Goal: Information Seeking & Learning: Check status

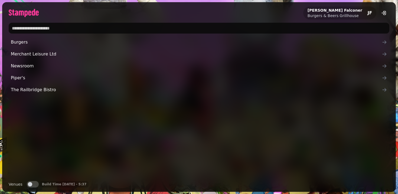
click at [95, 135] on div "Burgers Merchant Leisure Ltd Newsroom Piper's The Railbridge Bistro" at bounding box center [199, 107] width 381 height 140
click at [33, 185] on button "Venues" at bounding box center [33, 184] width 12 height 7
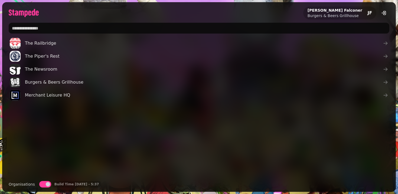
click at [46, 184] on span "button" at bounding box center [48, 184] width 4 height 4
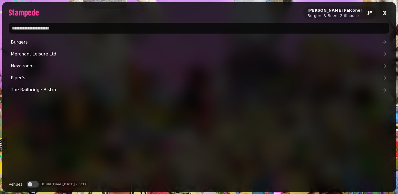
click at [32, 185] on button "Venues" at bounding box center [33, 184] width 12 height 7
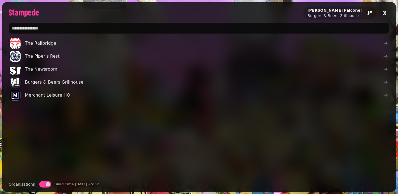
click at [32, 185] on label "Organisations" at bounding box center [22, 184] width 26 height 7
click at [46, 184] on span "button" at bounding box center [48, 184] width 4 height 4
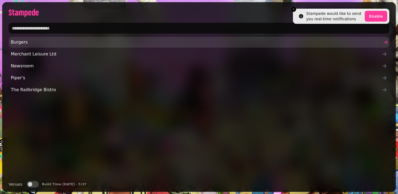
click at [35, 42] on span "Burgers" at bounding box center [196, 42] width 371 height 7
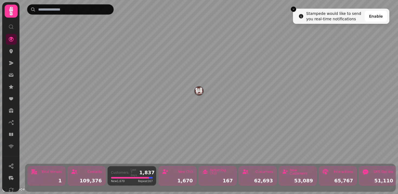
click at [11, 26] on icon at bounding box center [10, 26] width 5 height 5
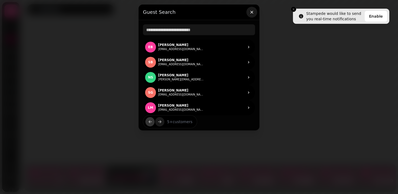
click at [251, 12] on icon "button" at bounding box center [251, 11] width 5 height 5
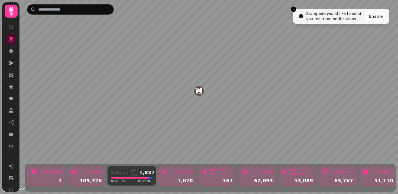
click at [11, 13] on icon at bounding box center [11, 11] width 11 height 11
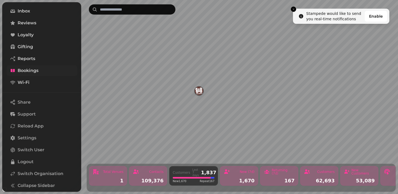
scroll to position [68, 0]
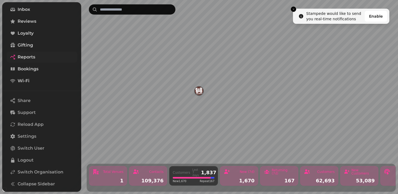
click at [37, 59] on link "Reports" at bounding box center [42, 57] width 70 height 11
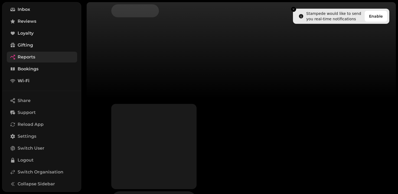
select select "**"
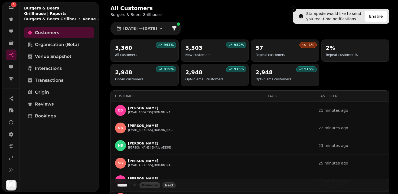
click at [233, 22] on div "All Customers Burgers & Beers Grillhouse [DATE] — [DATE] 941 % 3,360 All custom…" at bounding box center [250, 150] width 296 height 300
click at [203, 73] on h2 "2,948" at bounding box center [205, 73] width 38 height 8
click at [12, 169] on icon at bounding box center [10, 169] width 5 height 5
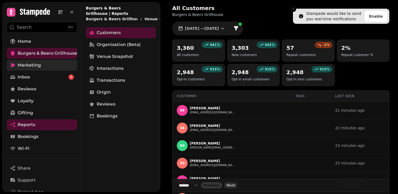
click at [30, 64] on span "Marketing" at bounding box center [29, 65] width 23 height 7
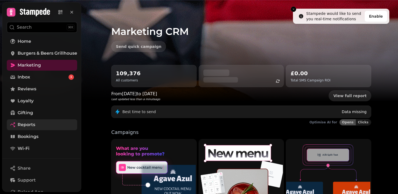
click at [31, 126] on span "Reports" at bounding box center [27, 125] width 18 height 7
select select "**"
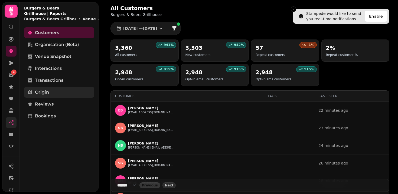
click at [51, 89] on link "Origin" at bounding box center [59, 92] width 70 height 11
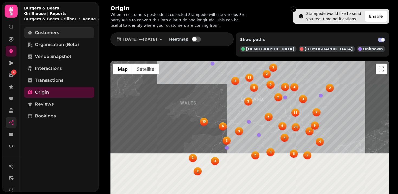
click at [58, 30] on span "Customers" at bounding box center [47, 33] width 24 height 7
select select "**"
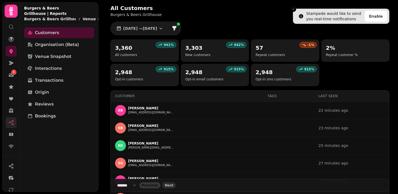
click at [131, 53] on p "All customers" at bounding box center [126, 55] width 22 height 4
click at [124, 47] on h2 "3,360" at bounding box center [126, 48] width 22 height 8
click at [164, 46] on div "941 %" at bounding box center [166, 45] width 20 height 6
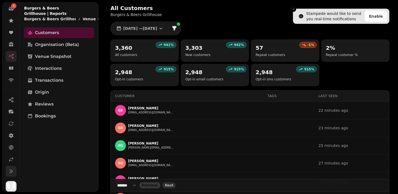
scroll to position [67, 0]
click at [10, 172] on icon at bounding box center [10, 170] width 5 height 5
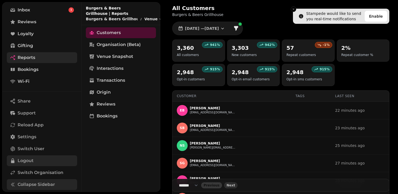
scroll to position [83, 0]
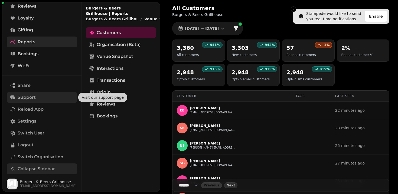
click at [31, 97] on span "Support" at bounding box center [27, 97] width 18 height 7
